Goal: Task Accomplishment & Management: Complete application form

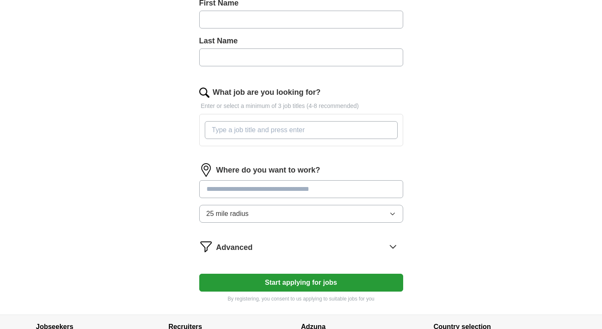
scroll to position [233, 0]
click at [281, 123] on input "What job are you looking for?" at bounding box center [301, 130] width 193 height 18
click at [228, 191] on input at bounding box center [301, 189] width 204 height 18
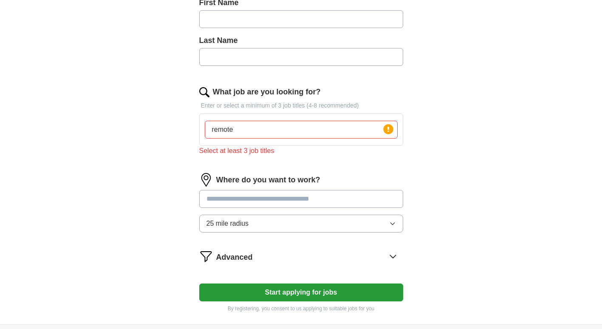
click at [250, 202] on input at bounding box center [301, 199] width 204 height 18
click at [248, 133] on input "remote" at bounding box center [301, 130] width 193 height 18
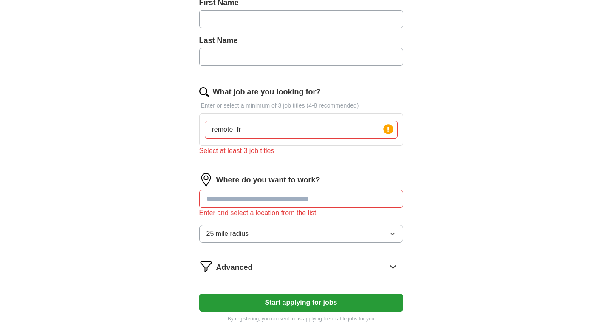
type input "remote fro"
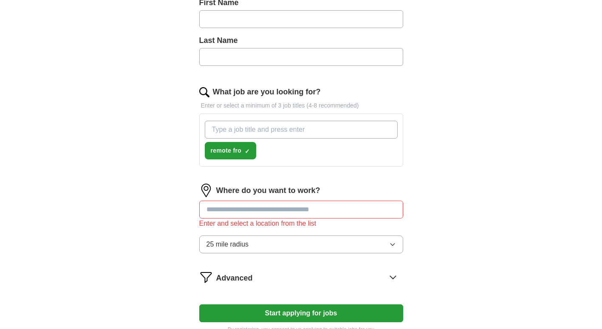
click at [199, 304] on button "Start applying for jobs" at bounding box center [301, 313] width 204 height 18
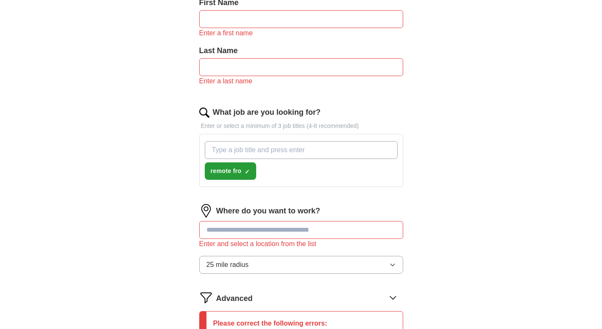
type input "\"
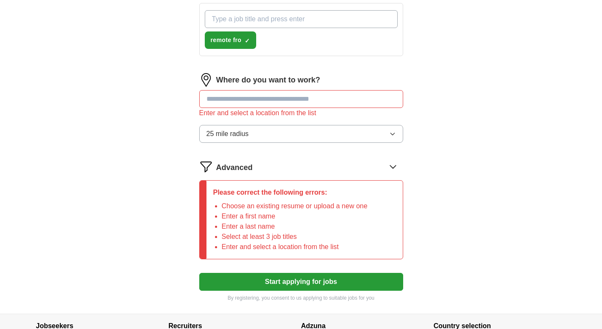
scroll to position [374, 0]
